Goal: Transaction & Acquisition: Obtain resource

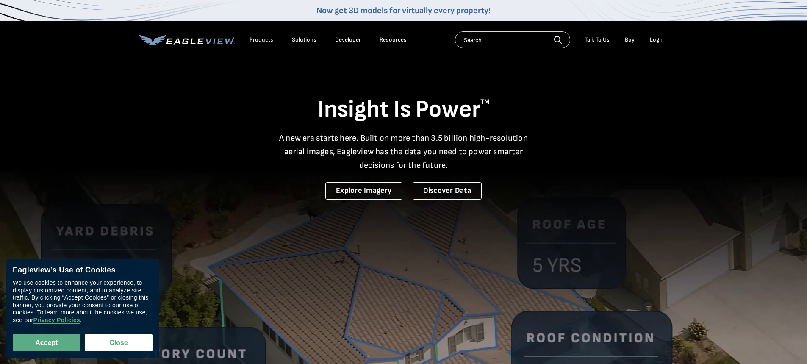
click at [655, 41] on div "Login" at bounding box center [657, 40] width 14 height 8
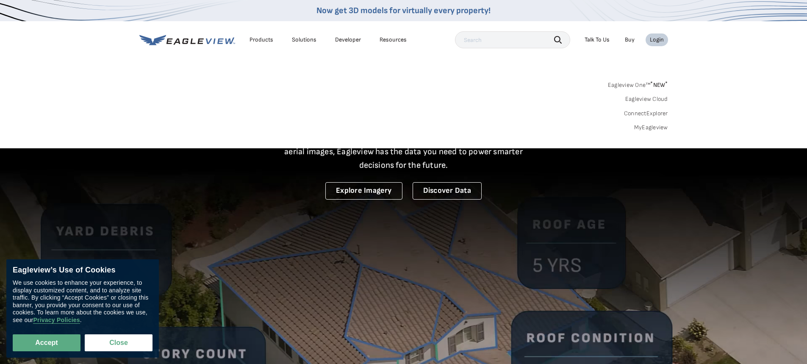
click at [651, 128] on link "MyEagleview" at bounding box center [651, 128] width 34 height 8
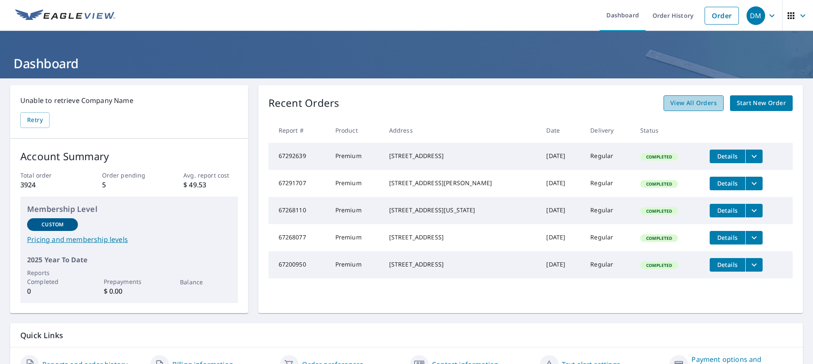
click at [682, 106] on span "View All Orders" at bounding box center [693, 103] width 47 height 11
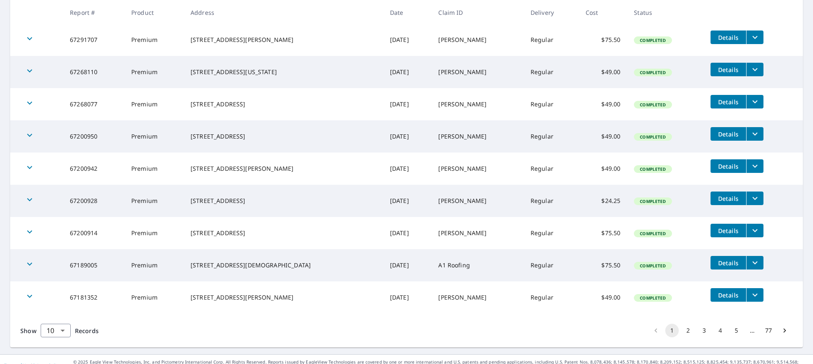
scroll to position [208, 0]
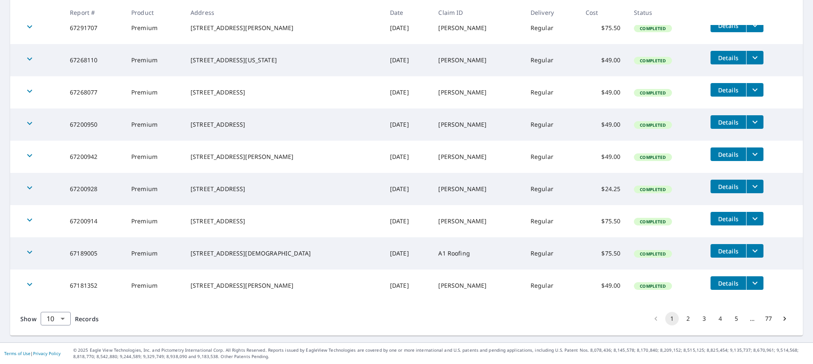
click at [683, 319] on button "2" at bounding box center [688, 319] width 14 height 14
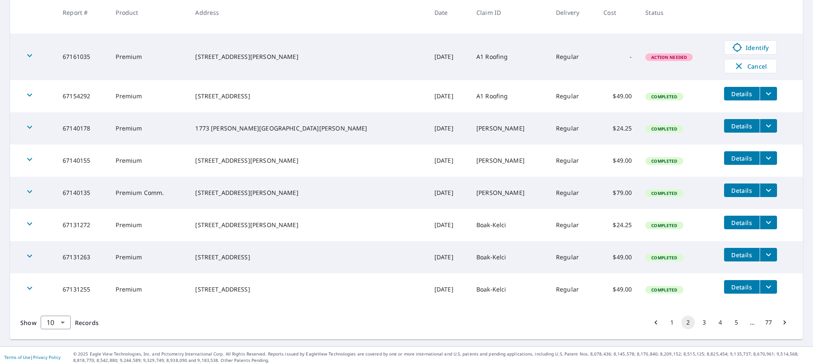
scroll to position [222, 0]
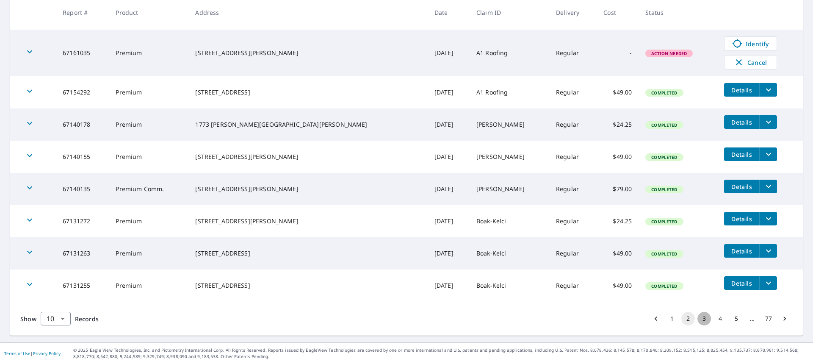
click at [698, 320] on button "3" at bounding box center [705, 319] width 14 height 14
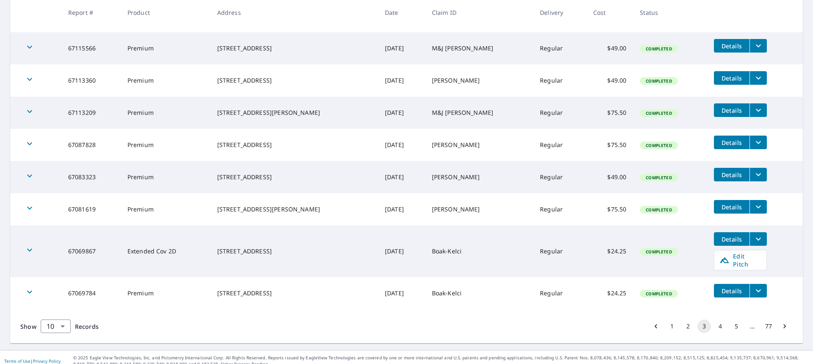
scroll to position [222, 0]
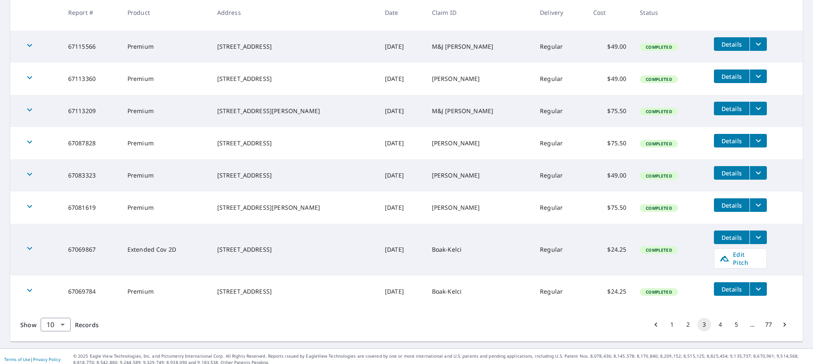
click at [717, 321] on button "4" at bounding box center [721, 325] width 14 height 14
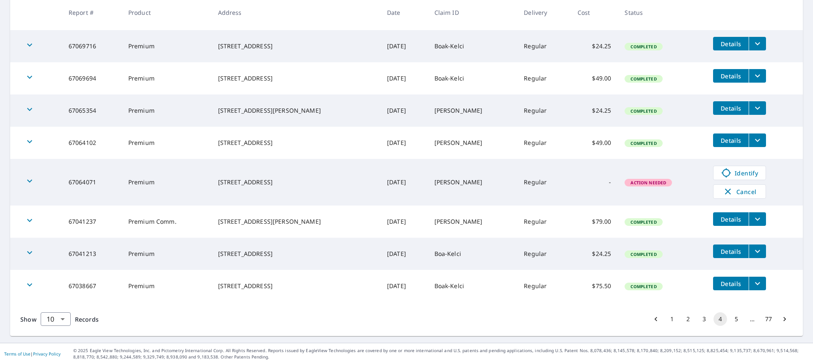
scroll to position [222, 0]
click at [731, 317] on button "5" at bounding box center [737, 319] width 14 height 14
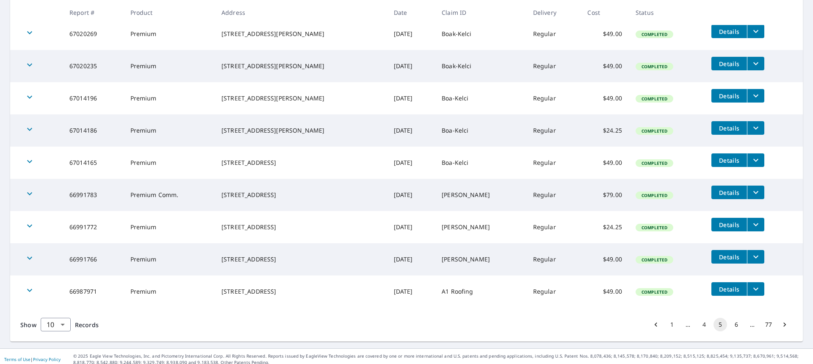
scroll to position [208, 0]
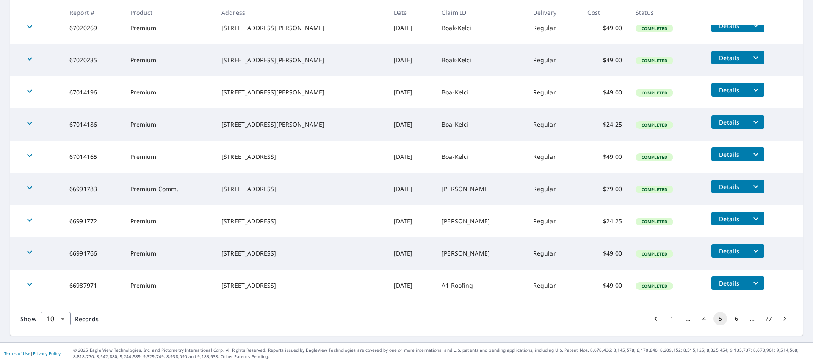
click at [730, 319] on button "6" at bounding box center [737, 319] width 14 height 14
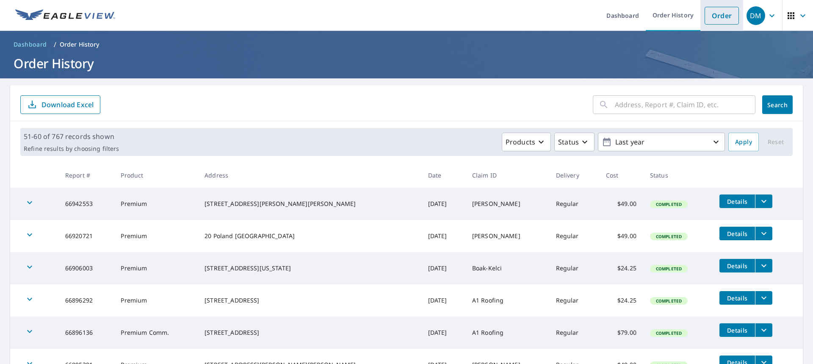
click at [715, 14] on link "Order" at bounding box center [722, 16] width 34 height 18
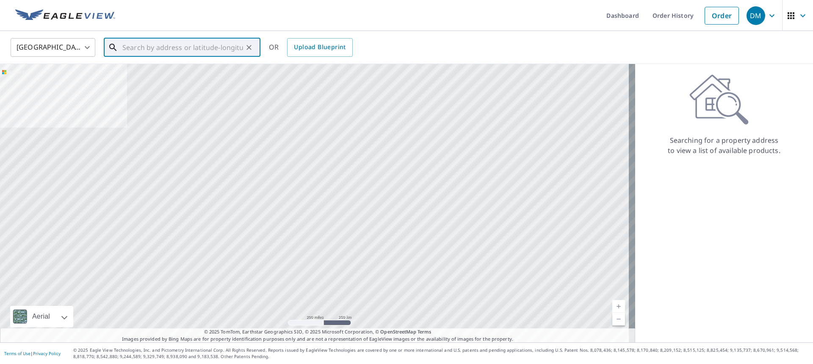
click at [157, 48] on input "text" at bounding box center [182, 48] width 121 height 24
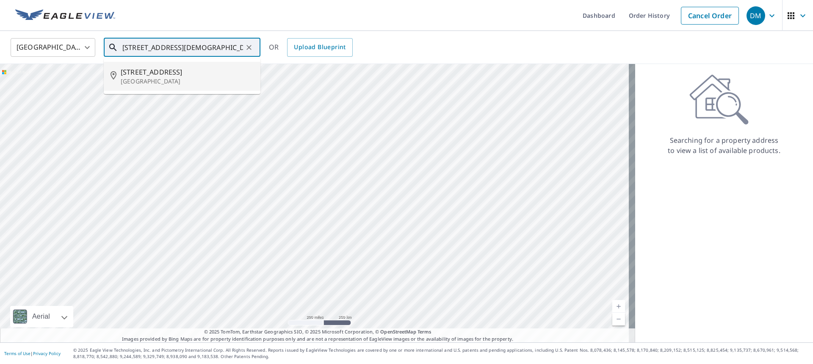
click at [168, 85] on p "Chagrin Falls, OH 44022" at bounding box center [187, 81] width 133 height 8
type input "43 Church St Chagrin Falls, OH 44022"
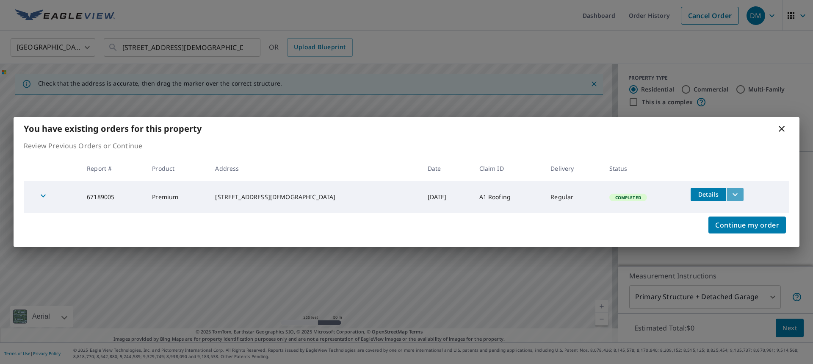
click at [730, 196] on icon "filesDropdownBtn-67189005" at bounding box center [735, 194] width 10 height 10
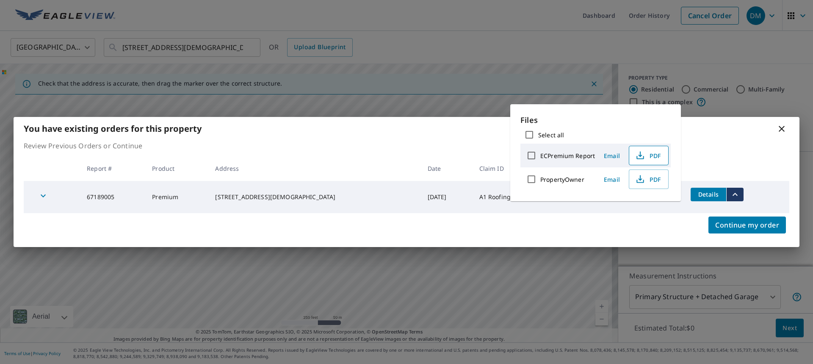
click at [641, 154] on icon "button" at bounding box center [640, 155] width 10 height 10
